Goal: Task Accomplishment & Management: Manage account settings

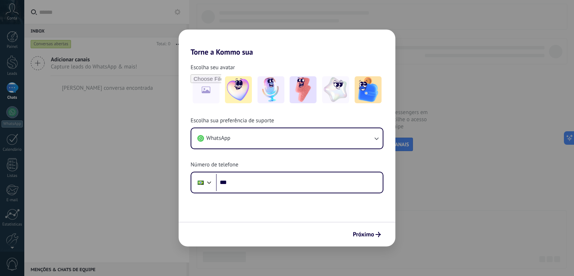
click at [418, 205] on div "Torne a Kommo sua Escolha seu avatar Escolha sua preferência de suporte WhatsAp…" at bounding box center [287, 138] width 574 height 276
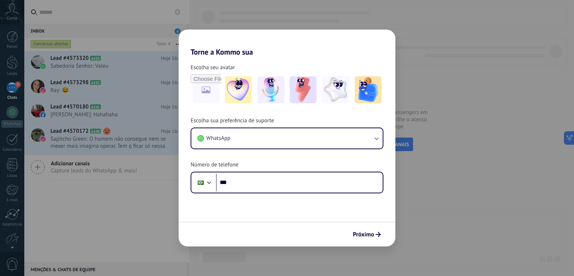
click at [417, 201] on div "Torne a Kommo sua Escolha seu avatar Escolha sua preferência de suporte WhatsAp…" at bounding box center [287, 138] width 574 height 276
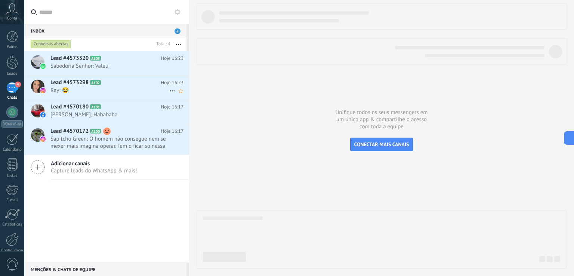
click at [80, 89] on span "Ray: 😂" at bounding box center [109, 90] width 119 height 7
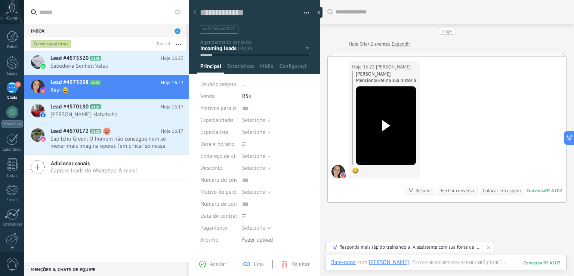
scroll to position [50, 0]
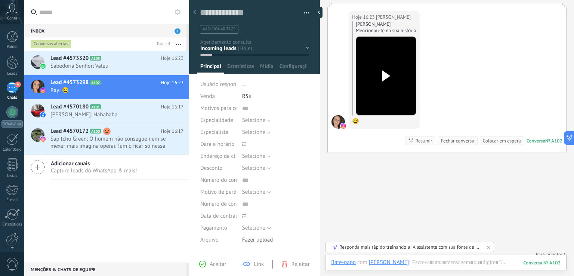
click at [386, 77] on use at bounding box center [386, 75] width 8 height 11
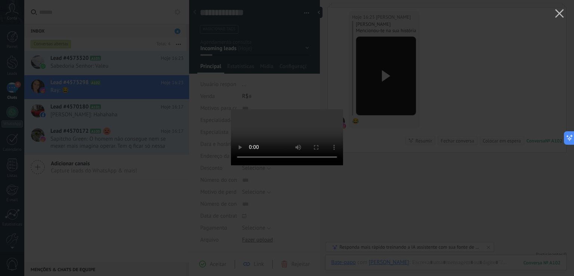
click at [398, 177] on div at bounding box center [287, 138] width 574 height 276
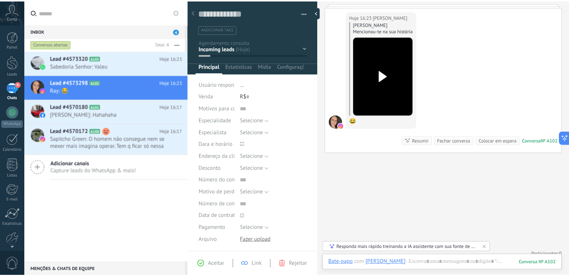
scroll to position [0, 0]
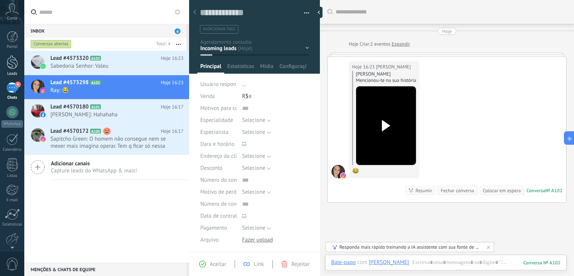
click at [10, 65] on div at bounding box center [12, 62] width 11 height 14
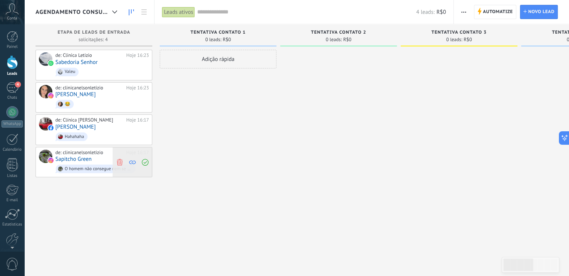
click at [135, 151] on span at bounding box center [132, 162] width 10 height 30
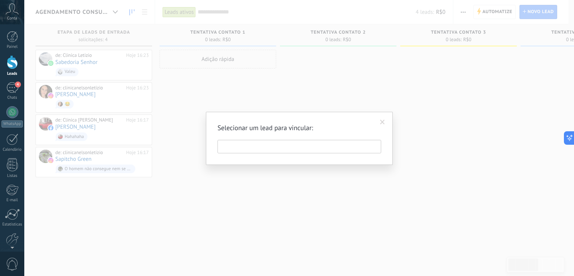
click at [102, 145] on div "Selecionar um lead para vincular:" at bounding box center [299, 138] width 550 height 276
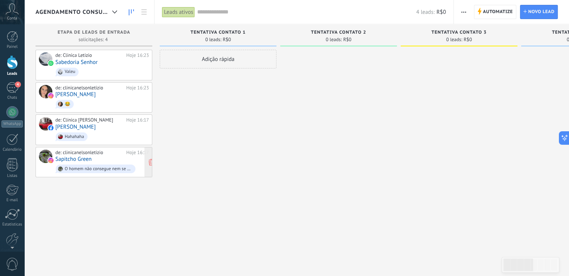
click at [84, 150] on div "de: clinicanelsonletizio" at bounding box center [89, 153] width 68 height 6
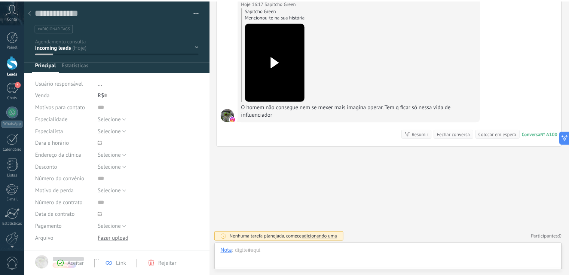
scroll to position [11, 0]
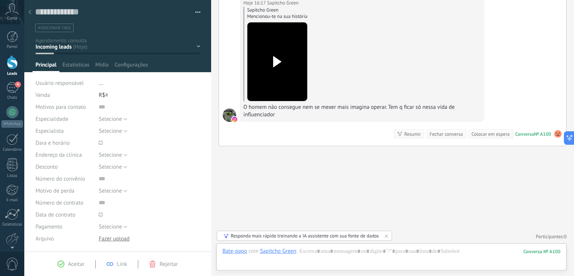
click at [28, 9] on div at bounding box center [30, 12] width 10 height 15
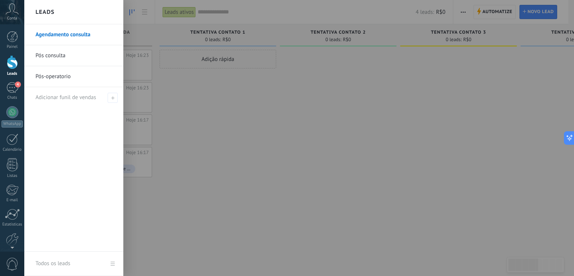
click at [8, 66] on div at bounding box center [12, 62] width 11 height 14
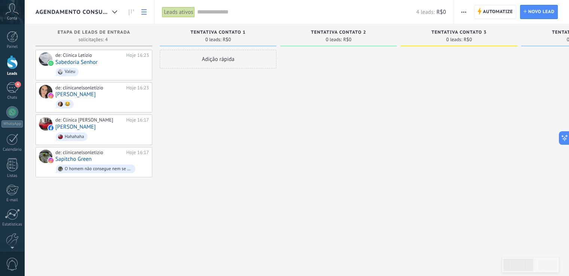
click at [147, 11] on link at bounding box center [144, 12] width 13 height 15
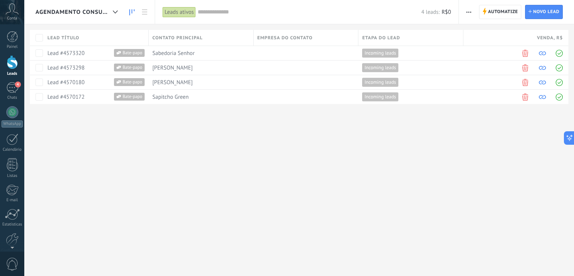
click at [131, 11] on icon at bounding box center [131, 12] width 5 height 6
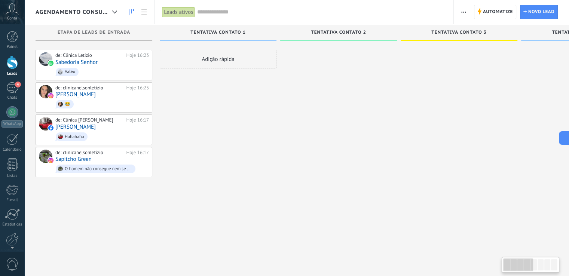
click at [115, 12] on icon at bounding box center [114, 11] width 5 height 3
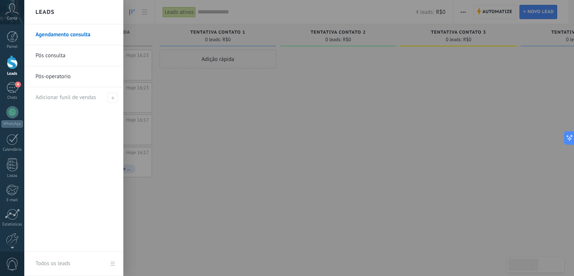
click at [68, 36] on link "Agendamento consulta" at bounding box center [76, 34] width 80 height 21
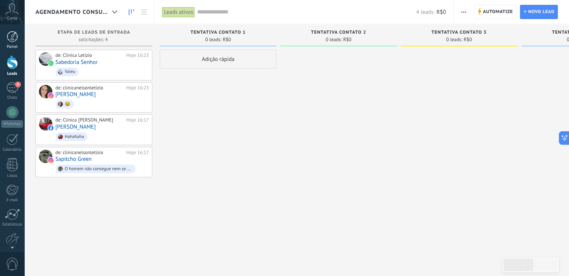
click at [13, 36] on div at bounding box center [12, 36] width 11 height 11
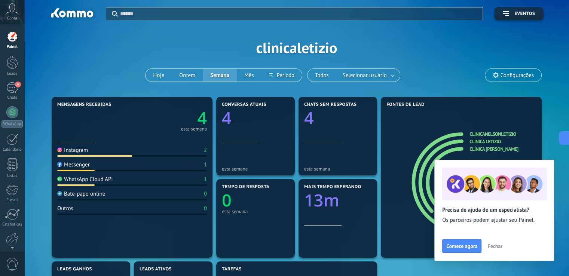
click at [495, 244] on span "Fechar" at bounding box center [494, 245] width 15 height 5
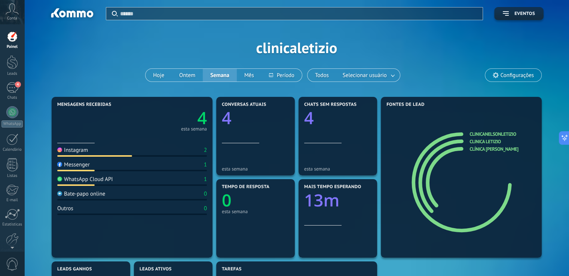
scroll to position [37, 0]
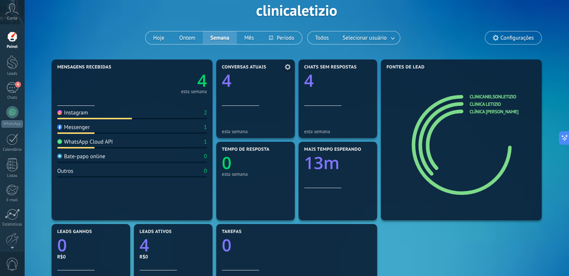
click at [240, 92] on div at bounding box center [255, 92] width 67 height 6
click at [12, 92] on div "4" at bounding box center [12, 87] width 12 height 11
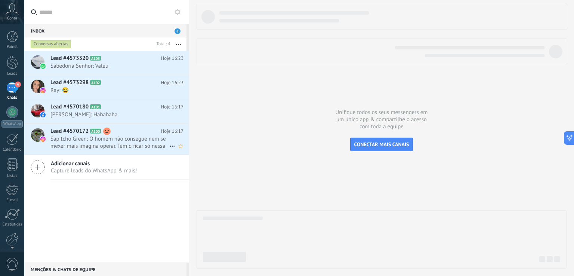
click at [172, 144] on icon at bounding box center [172, 146] width 9 height 9
click at [108, 190] on div at bounding box center [287, 138] width 574 height 276
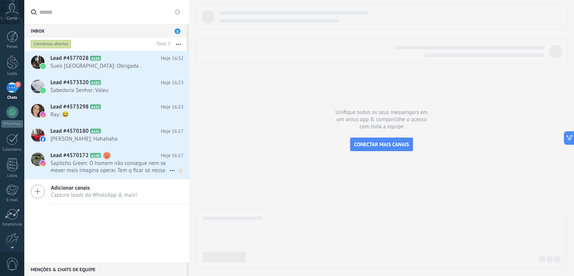
click at [168, 169] on icon at bounding box center [172, 170] width 9 height 9
click at [182, 189] on span "Conversa fechada" at bounding box center [201, 188] width 42 height 15
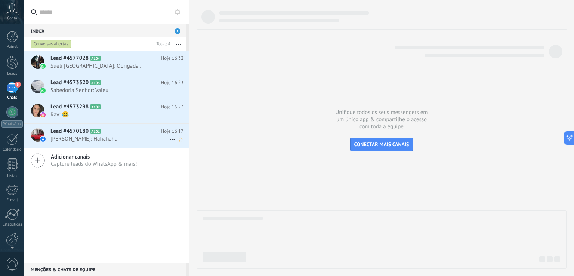
click at [140, 137] on span "Lúcia Monteiro: Hahahaha" at bounding box center [109, 138] width 119 height 7
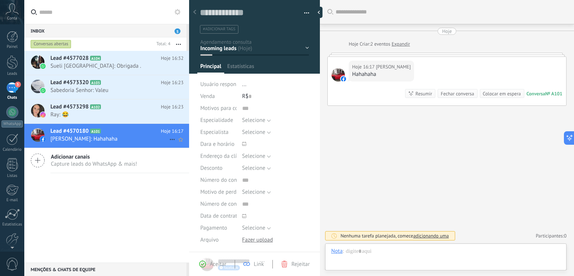
scroll to position [11, 0]
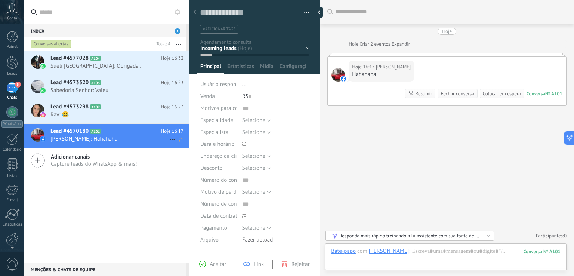
click at [171, 138] on icon at bounding box center [172, 139] width 9 height 9
click at [178, 157] on div "Conversa fechada" at bounding box center [205, 157] width 67 height 15
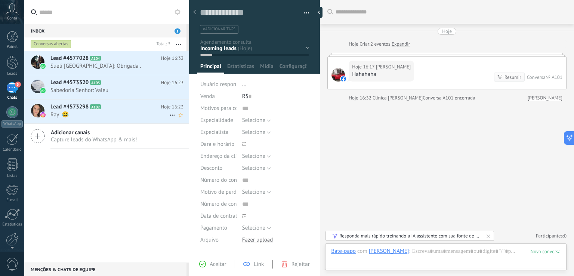
click at [171, 114] on icon at bounding box center [172, 115] width 9 height 9
click at [179, 135] on div "Conversa fechada" at bounding box center [205, 133] width 67 height 15
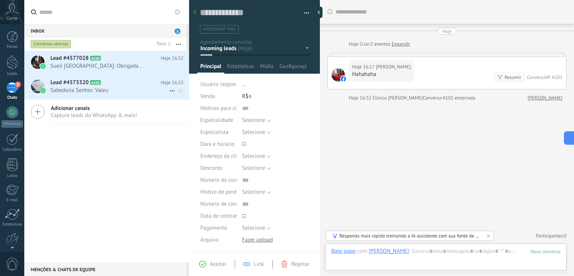
click at [131, 92] on span "Sabedoria Senhor: Valeu" at bounding box center [109, 90] width 119 height 7
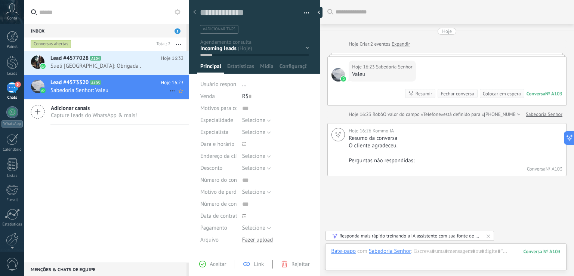
scroll to position [33, 0]
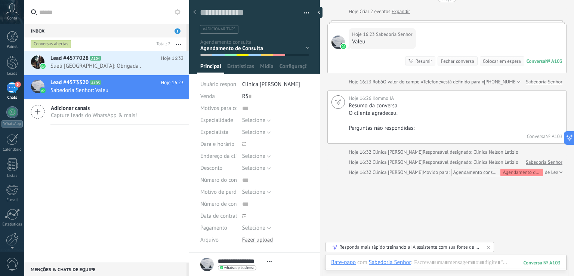
click at [194, 13] on icon at bounding box center [194, 12] width 3 height 4
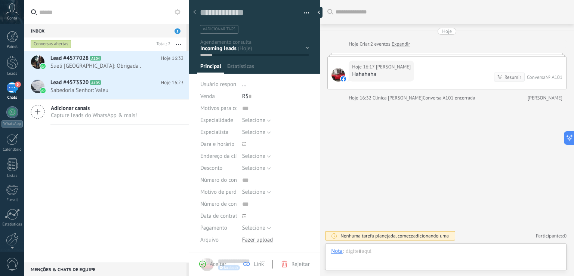
scroll to position [11, 0]
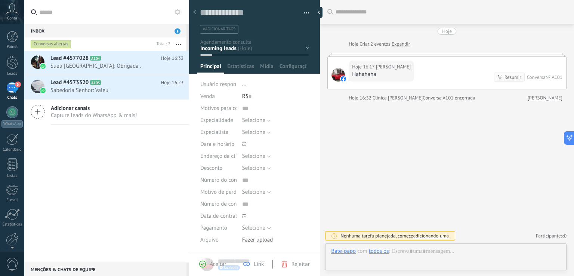
click at [194, 9] on div at bounding box center [195, 12] width 10 height 15
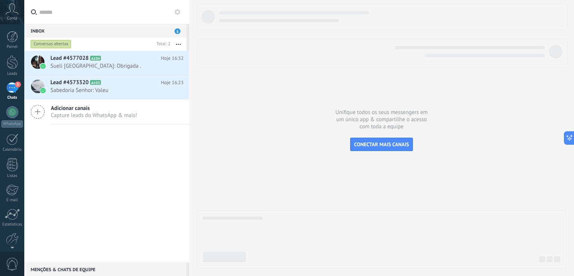
click at [132, 148] on div "Lead #4577028 A104 Hoje 16:32 Sueli SUÉCIA: Obrigada . Lead #4573320 A103" at bounding box center [106, 157] width 165 height 212
click at [101, 85] on h2 "Lead #4573320 A103" at bounding box center [105, 82] width 111 height 7
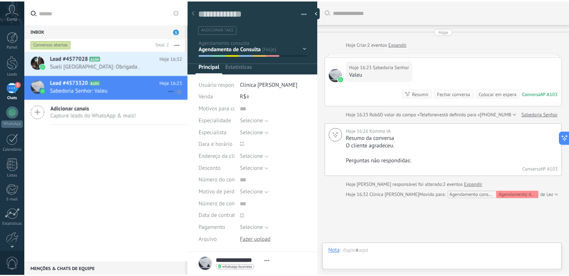
scroll to position [11, 0]
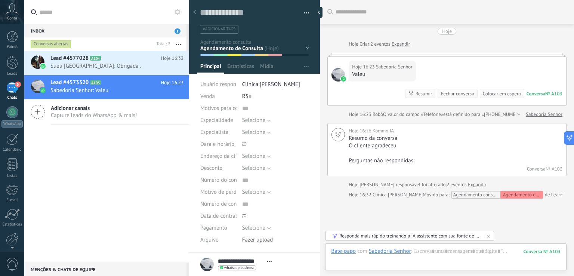
click at [193, 11] on div at bounding box center [195, 12] width 10 height 15
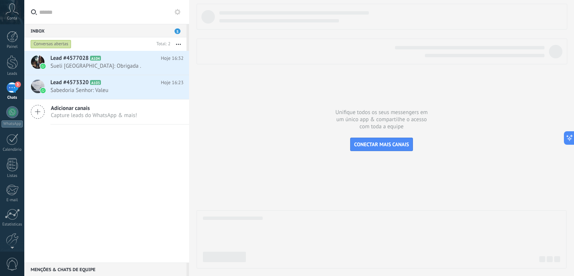
click at [9, 89] on div "5" at bounding box center [12, 87] width 12 height 11
click at [10, 67] on div at bounding box center [12, 62] width 11 height 14
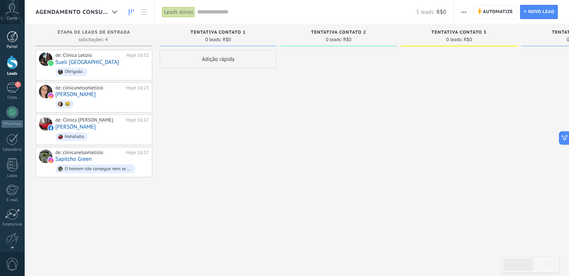
click at [10, 43] on link "Painel" at bounding box center [12, 40] width 24 height 18
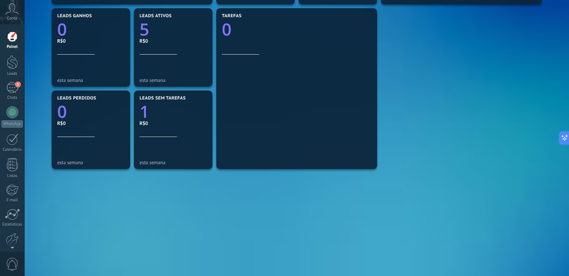
scroll to position [29, 0]
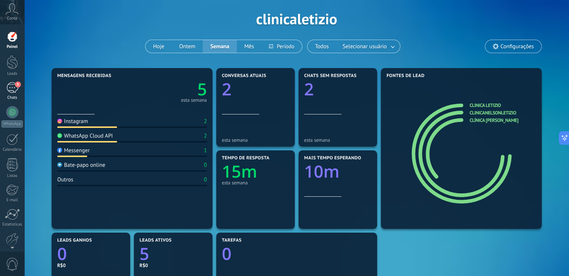
click at [9, 85] on div "5" at bounding box center [12, 87] width 12 height 11
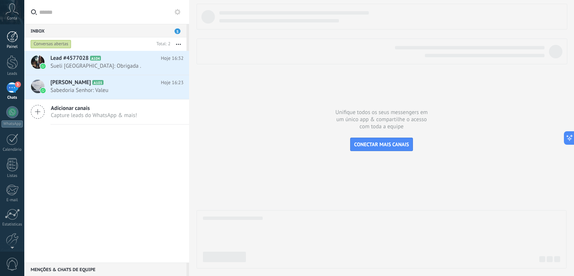
click at [9, 36] on div at bounding box center [12, 36] width 11 height 11
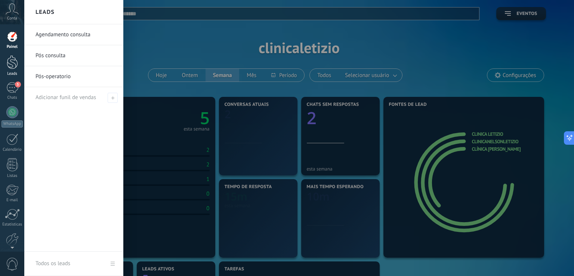
click at [12, 63] on div at bounding box center [12, 62] width 11 height 14
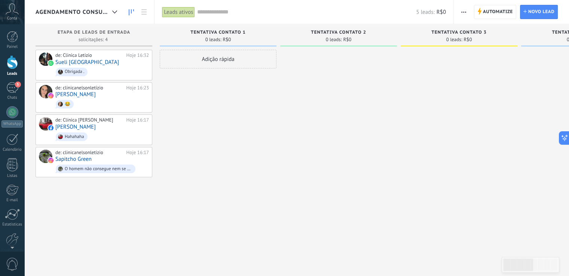
click at [9, 65] on div at bounding box center [12, 62] width 11 height 14
click at [147, 101] on span at bounding box center [145, 98] width 10 height 30
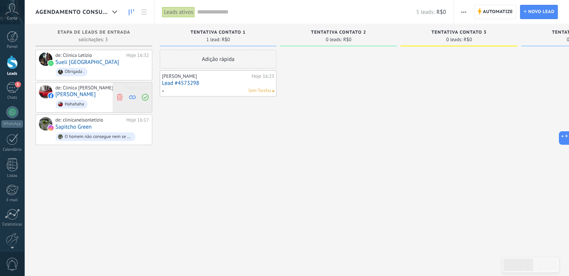
click at [120, 95] on icon at bounding box center [119, 97] width 7 height 7
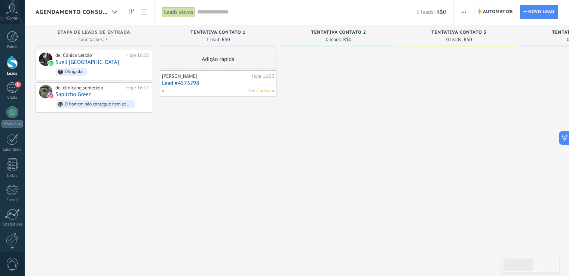
click at [243, 78] on div "Ray" at bounding box center [206, 76] width 88 height 6
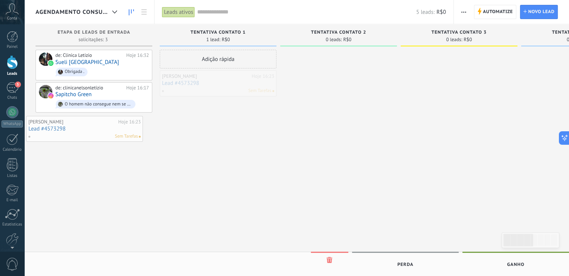
drag, startPoint x: 234, startPoint y: 80, endPoint x: 92, endPoint y: 121, distance: 148.3
drag, startPoint x: 171, startPoint y: 89, endPoint x: 58, endPoint y: 130, distance: 120.1
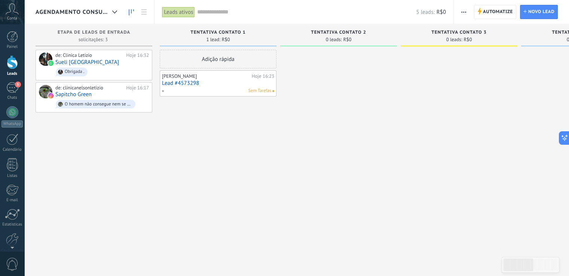
click at [273, 92] on span at bounding box center [273, 91] width 2 height 2
click at [175, 87] on div "Sem Tarefas" at bounding box center [217, 90] width 110 height 7
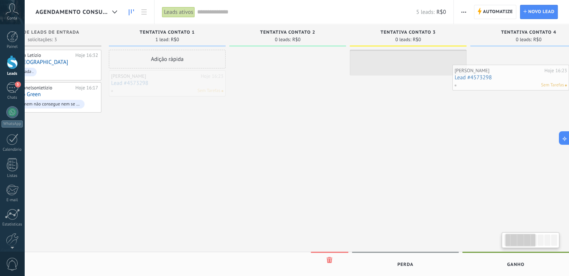
drag, startPoint x: 179, startPoint y: 86, endPoint x: 487, endPoint y: 81, distance: 307.4
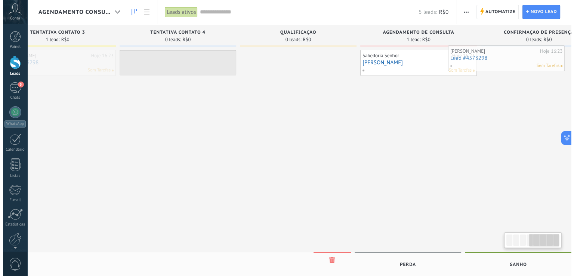
scroll to position [0, 441]
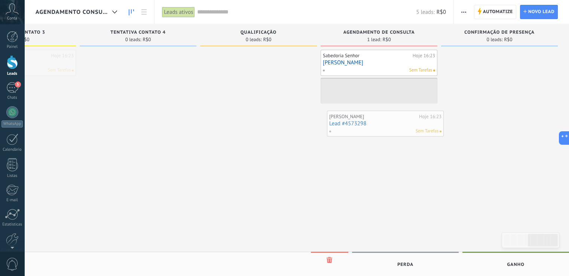
drag, startPoint x: 396, startPoint y: 62, endPoint x: 377, endPoint y: 125, distance: 66.2
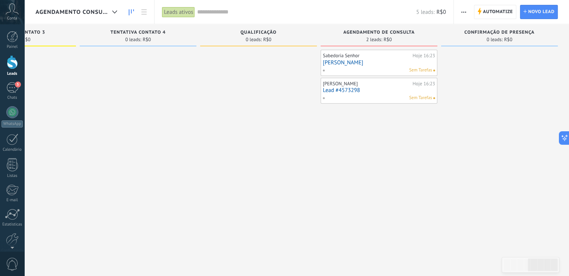
click at [412, 90] on link "Lead #4573298" at bounding box center [379, 90] width 112 height 6
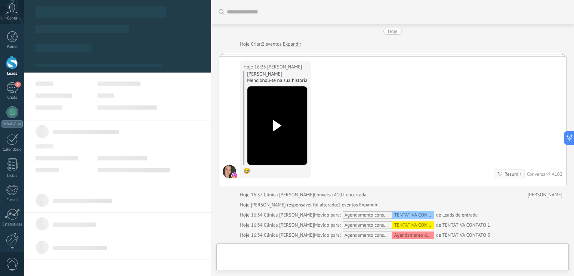
type textarea "**********"
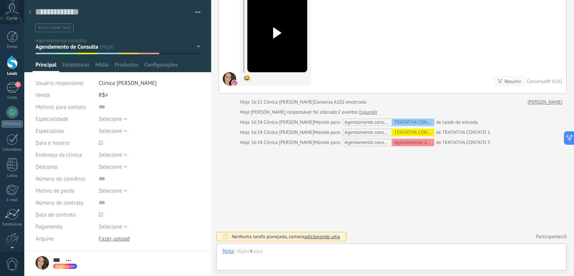
click at [199, 5] on div "Salvar e criar Imprimir Gerenciar tags Exportar para o Excel" at bounding box center [117, 16] width 187 height 32
click at [194, 11] on button "button" at bounding box center [195, 12] width 11 height 11
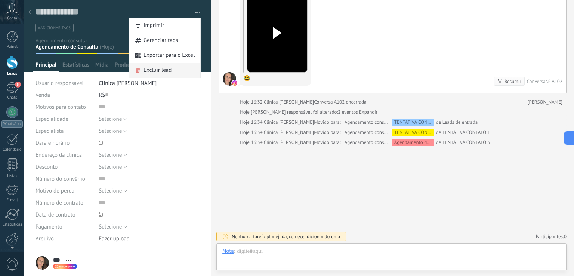
click at [158, 70] on span "Excluir lead" at bounding box center [158, 70] width 28 height 15
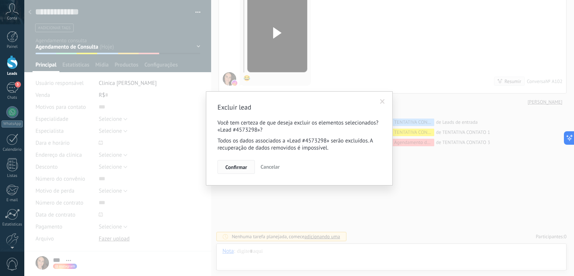
click at [244, 169] on span "Confirmar" at bounding box center [236, 167] width 22 height 5
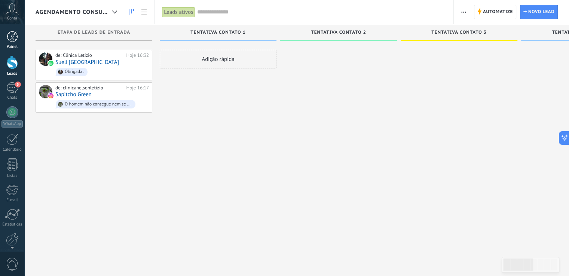
click at [9, 42] on link "Painel" at bounding box center [12, 40] width 24 height 18
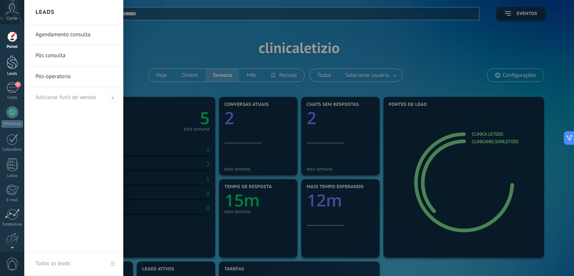
click at [12, 68] on div at bounding box center [12, 62] width 11 height 14
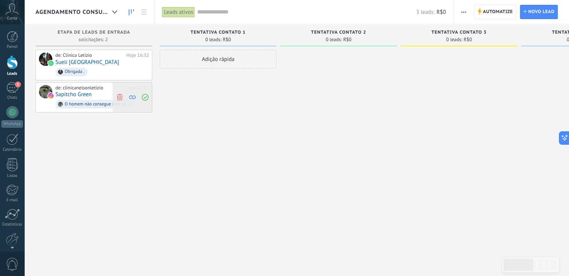
click at [120, 96] on icon at bounding box center [119, 97] width 7 height 7
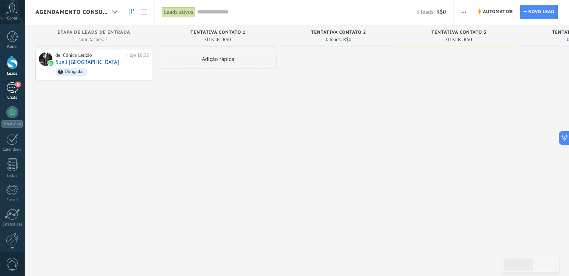
click at [13, 87] on div "6" at bounding box center [12, 87] width 12 height 11
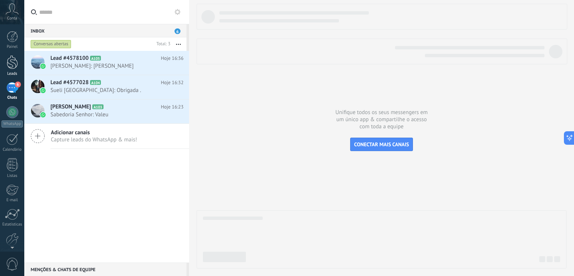
click at [8, 62] on div at bounding box center [12, 62] width 11 height 14
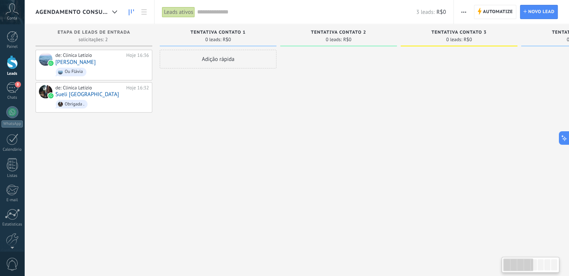
click at [178, 148] on div "Adição rápida" at bounding box center [218, 139] width 117 height 178
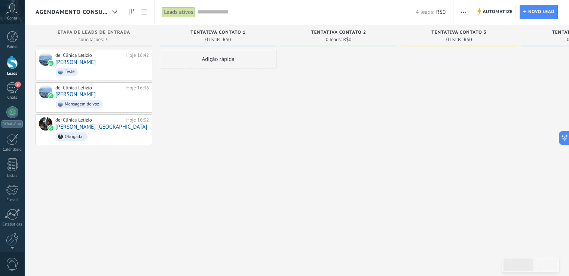
click at [13, 18] on span "Conta" at bounding box center [12, 18] width 10 height 5
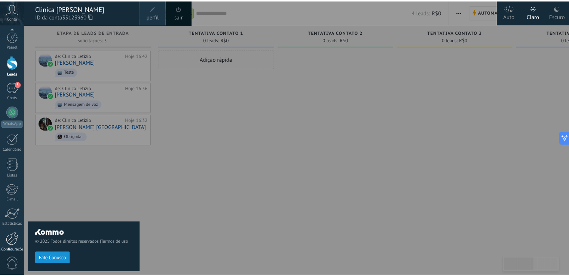
scroll to position [35, 0]
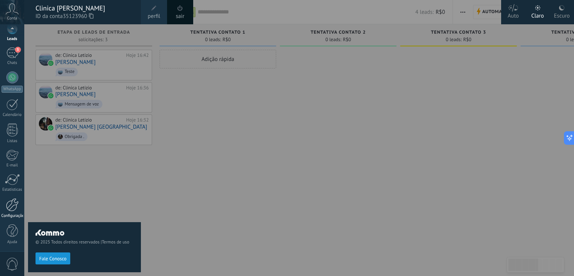
click at [15, 208] on div at bounding box center [12, 204] width 13 height 13
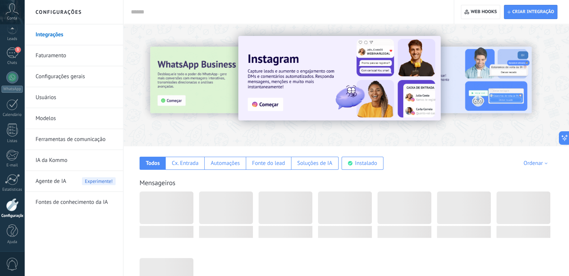
click at [54, 79] on link "Configurações gerais" at bounding box center [76, 76] width 80 height 21
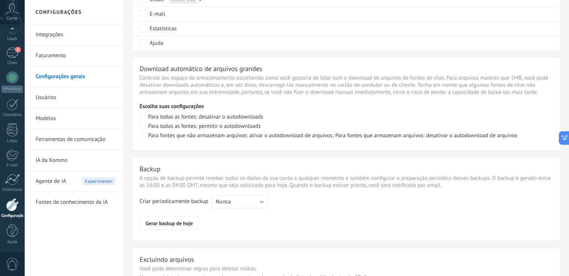
scroll to position [542, 0]
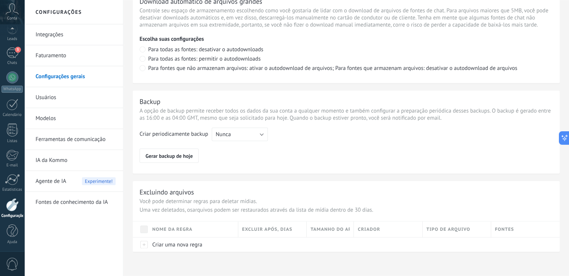
click at [55, 183] on span "Agente de IA" at bounding box center [51, 181] width 31 height 21
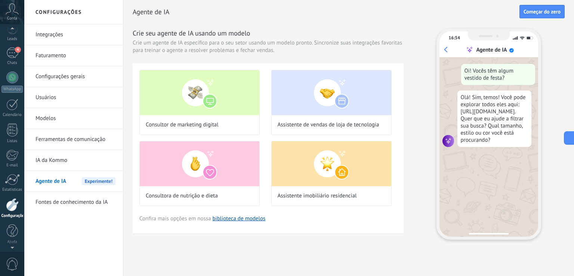
scroll to position [21, 0]
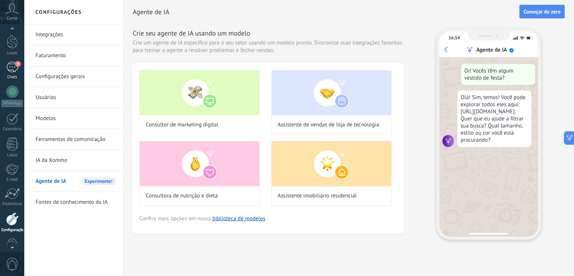
click at [10, 73] on link "4 Chats" at bounding box center [12, 71] width 24 height 18
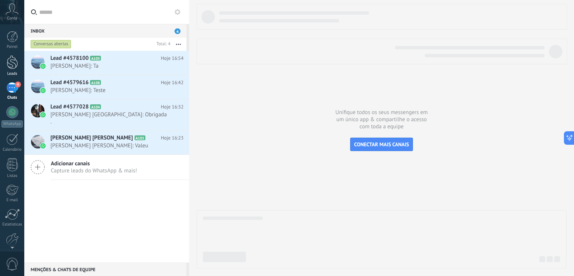
click at [12, 60] on div at bounding box center [12, 62] width 11 height 14
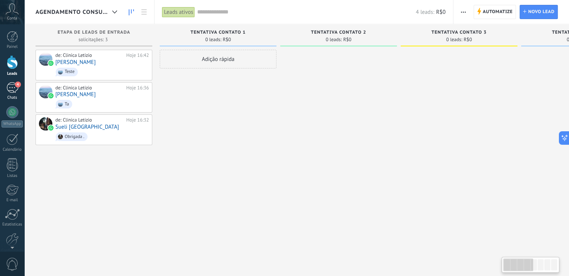
click at [16, 91] on div "4" at bounding box center [12, 87] width 12 height 11
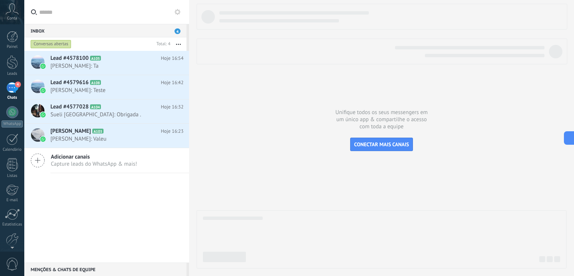
click at [80, 194] on div "Lead #4578100 A105 Hoje 16:54 Marlene: Ta Lead #4579616 A108 A104" at bounding box center [106, 157] width 165 height 212
click at [126, 92] on span "[PERSON_NAME]: Teste" at bounding box center [109, 90] width 119 height 7
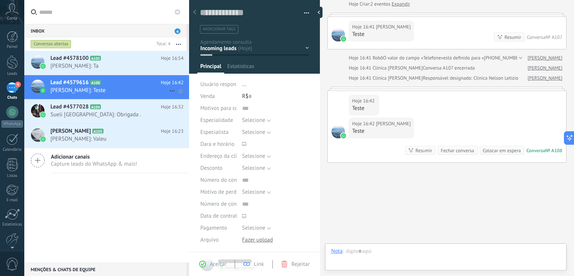
scroll to position [11, 0]
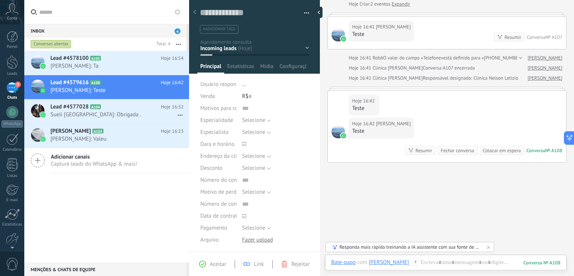
click at [453, 124] on div "Hoje 16:42 [PERSON_NAME] Teste Conversa № A108 Conversa № A108 Resumir Resumir …" at bounding box center [447, 139] width 239 height 45
click at [125, 87] on span "[PERSON_NAME]: Teste" at bounding box center [109, 90] width 119 height 7
click at [467, 133] on div "Hoje 16:42 [PERSON_NAME] Teste Conversa № A108 Conversa № A108 Resumir Resumir …" at bounding box center [447, 139] width 239 height 45
click at [348, 262] on div "Bate-papo" at bounding box center [343, 262] width 25 height 7
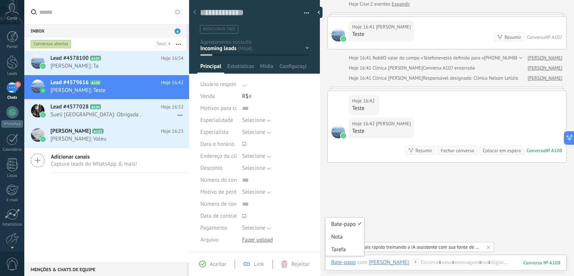
click at [380, 212] on div "Buscar Carregar mais Hoje Hoje Criar: 2 eventos Expandir Hoje 16:41 [PERSON_NAM…" at bounding box center [447, 126] width 254 height 333
click at [341, 265] on div "Bate-papo" at bounding box center [343, 262] width 25 height 7
click at [457, 265] on div at bounding box center [446, 270] width 230 height 22
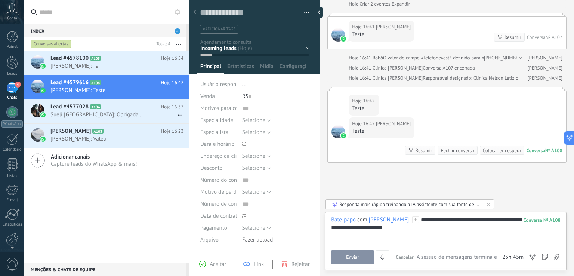
click at [357, 253] on button "Enviar" at bounding box center [352, 257] width 43 height 14
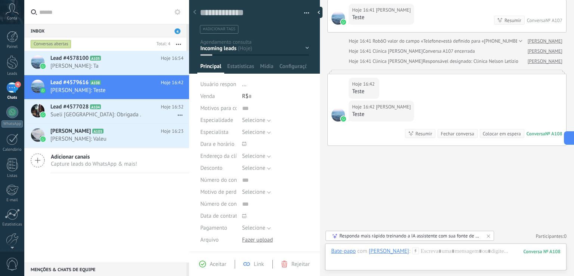
scroll to position [90, 0]
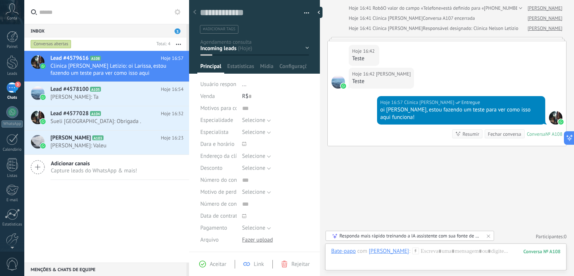
click at [465, 133] on div "Resumir" at bounding box center [471, 133] width 17 height 7
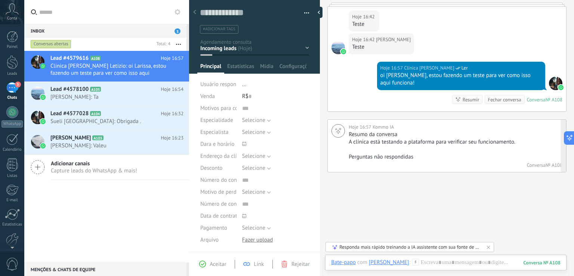
scroll to position [126, 0]
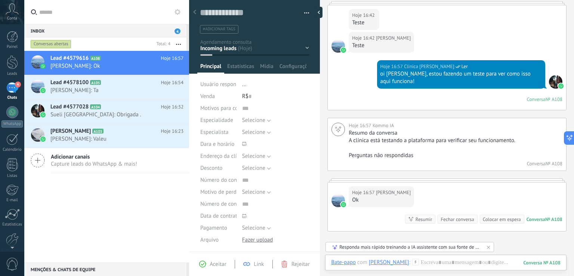
click at [454, 192] on div "Hoje 16:57 [PERSON_NAME] Ok Conversa № A108 Conversa № A108 Resumir Resumir Fec…" at bounding box center [447, 206] width 239 height 49
click at [338, 262] on div "Bate-papo" at bounding box center [343, 262] width 25 height 7
click at [195, 10] on icon at bounding box center [194, 12] width 3 height 4
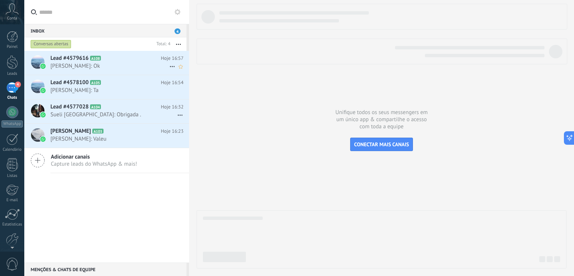
click at [93, 68] on span "[PERSON_NAME]: Ok" at bounding box center [109, 65] width 119 height 7
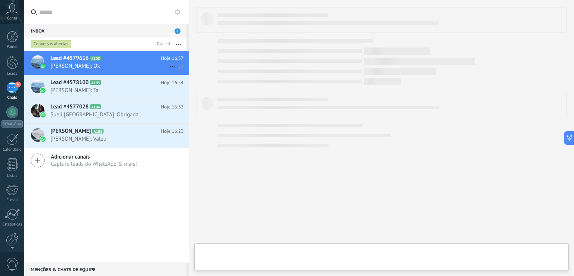
type textarea "**********"
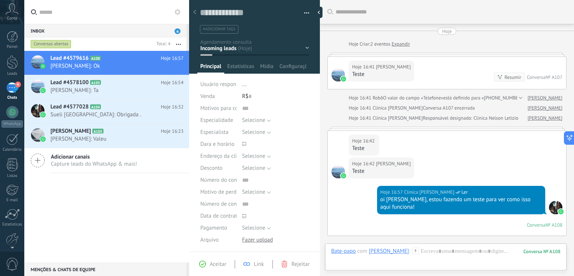
scroll to position [211, 0]
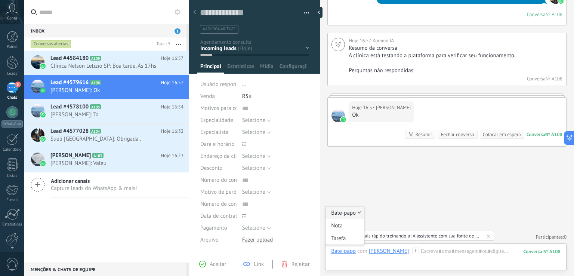
click at [343, 249] on div "Bate-papo" at bounding box center [343, 251] width 25 height 7
click at [340, 211] on div "Bate-papo" at bounding box center [345, 212] width 39 height 13
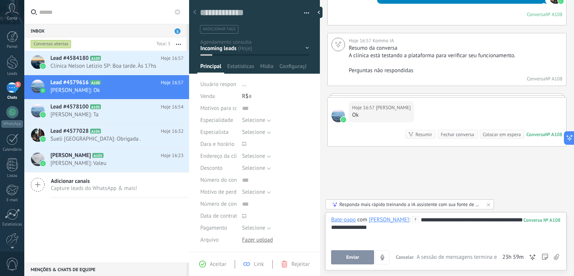
click at [351, 257] on span "Enviar" at bounding box center [352, 257] width 13 height 5
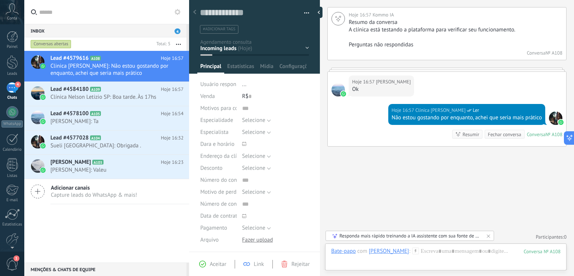
click at [194, 11] on icon at bounding box center [194, 12] width 3 height 4
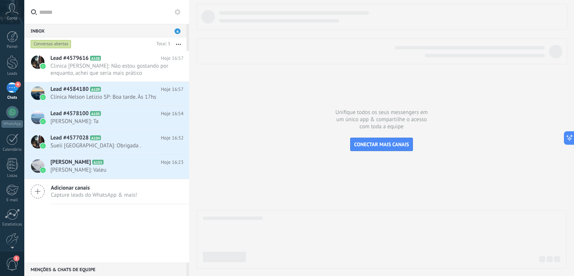
click at [15, 87] on div "4" at bounding box center [12, 87] width 12 height 11
click at [12, 64] on div at bounding box center [12, 62] width 11 height 14
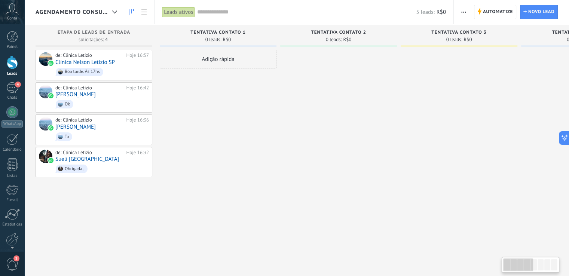
click at [239, 115] on div "Adição rápida" at bounding box center [218, 139] width 117 height 178
click at [100, 93] on div "de: Clinica Letizio Hoje 16:42 [PERSON_NAME]" at bounding box center [101, 97] width 93 height 25
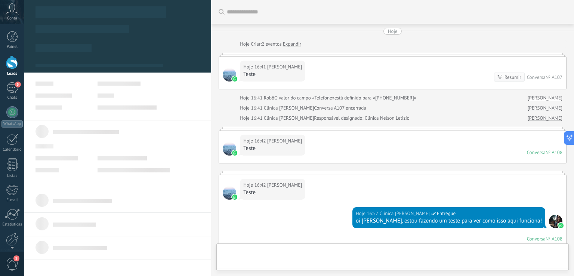
scroll to position [265, 0]
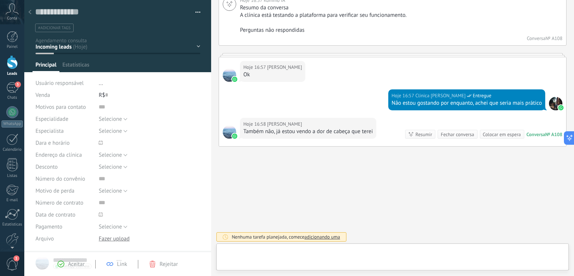
type textarea "**********"
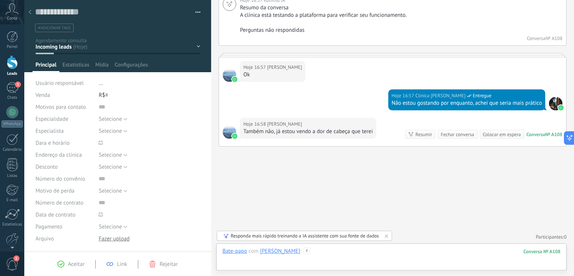
click at [286, 265] on div at bounding box center [391, 259] width 338 height 22
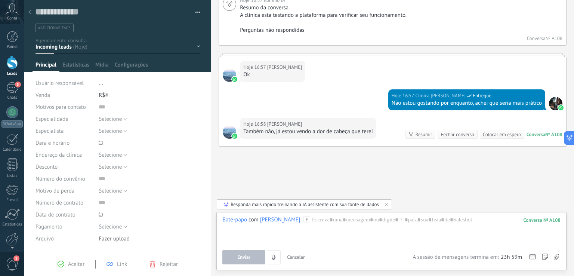
click at [304, 217] on icon at bounding box center [307, 219] width 7 height 7
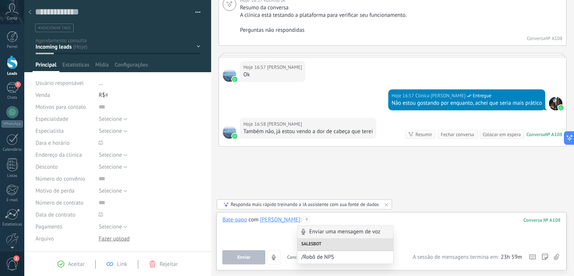
click at [322, 219] on div at bounding box center [391, 230] width 338 height 28
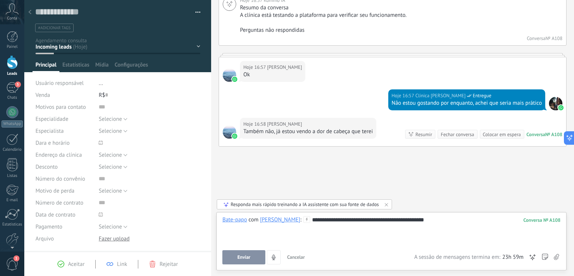
click at [238, 259] on span "Enviar" at bounding box center [243, 257] width 13 height 5
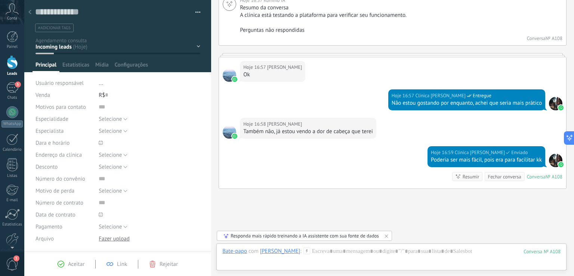
scroll to position [307, 0]
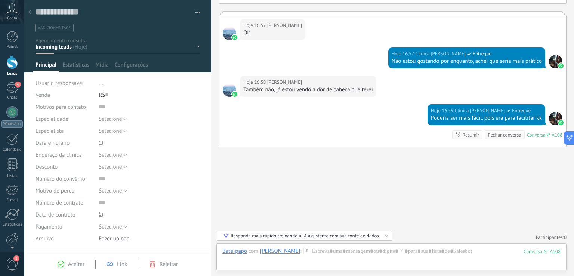
click at [28, 12] on use at bounding box center [29, 12] width 3 height 4
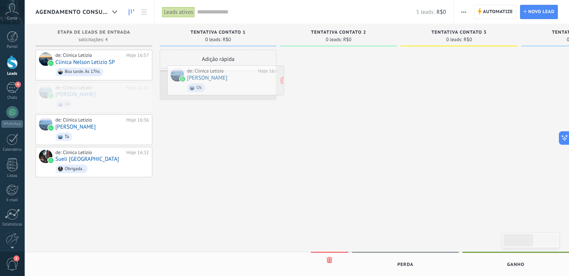
drag, startPoint x: 73, startPoint y: 92, endPoint x: 207, endPoint y: 74, distance: 135.4
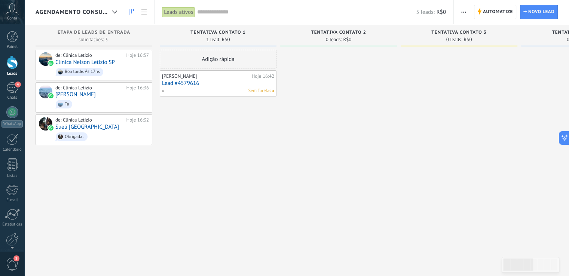
click at [207, 83] on link "Lead #4579616" at bounding box center [218, 83] width 112 height 6
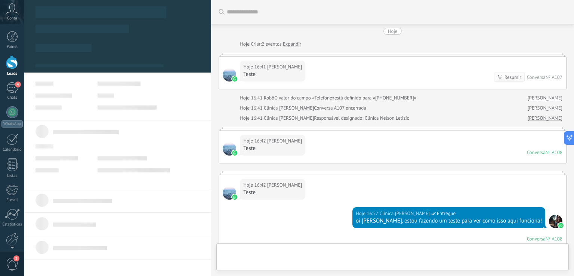
type textarea "**********"
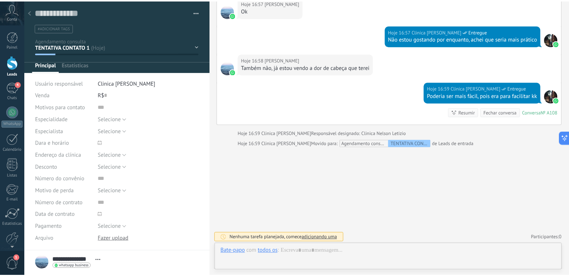
scroll to position [11, 0]
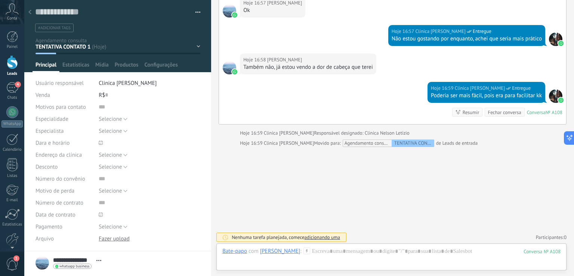
click at [34, 12] on div at bounding box center [30, 12] width 10 height 15
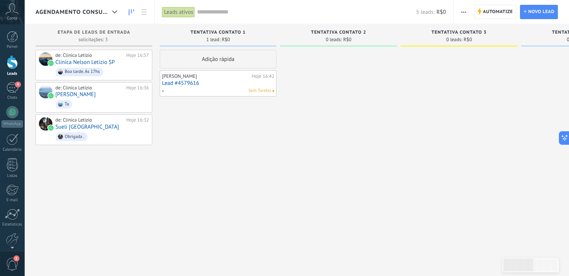
click at [354, 131] on div at bounding box center [338, 139] width 117 height 178
